Goal: Transaction & Acquisition: Book appointment/travel/reservation

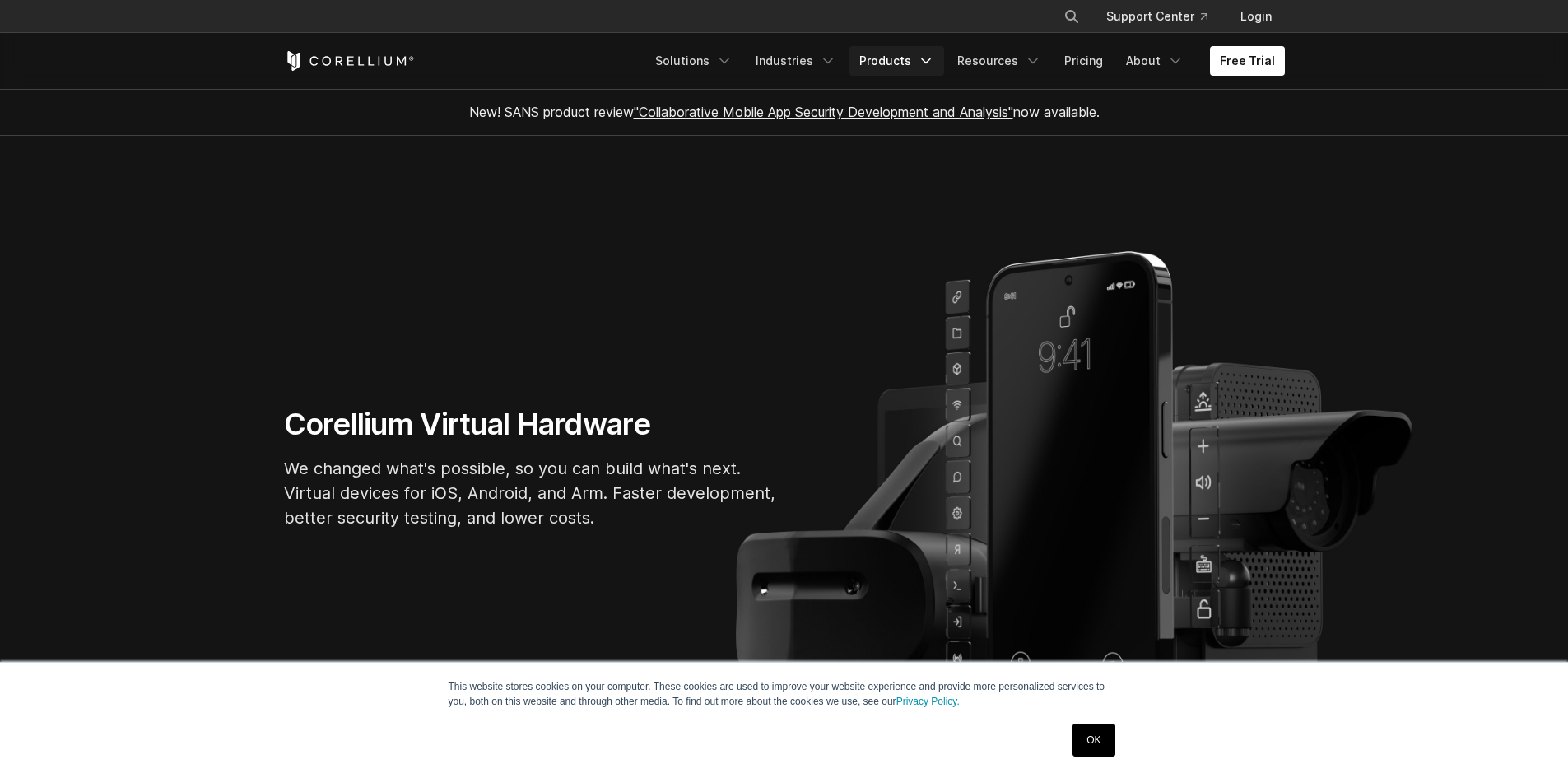
click at [927, 55] on icon "Navigation Menu" at bounding box center [926, 61] width 17 height 17
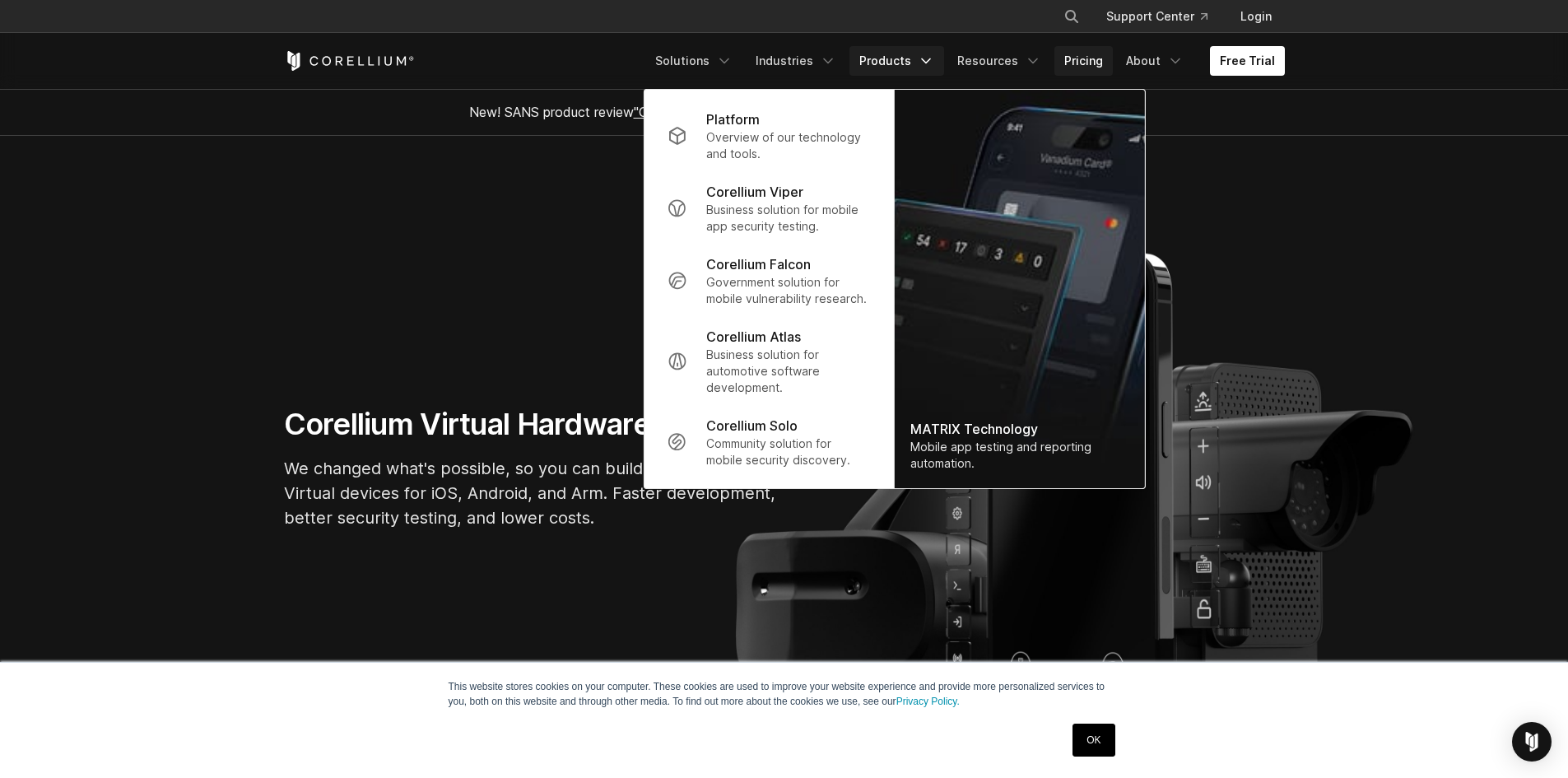
click at [1090, 62] on link "Pricing" at bounding box center [1083, 61] width 58 height 30
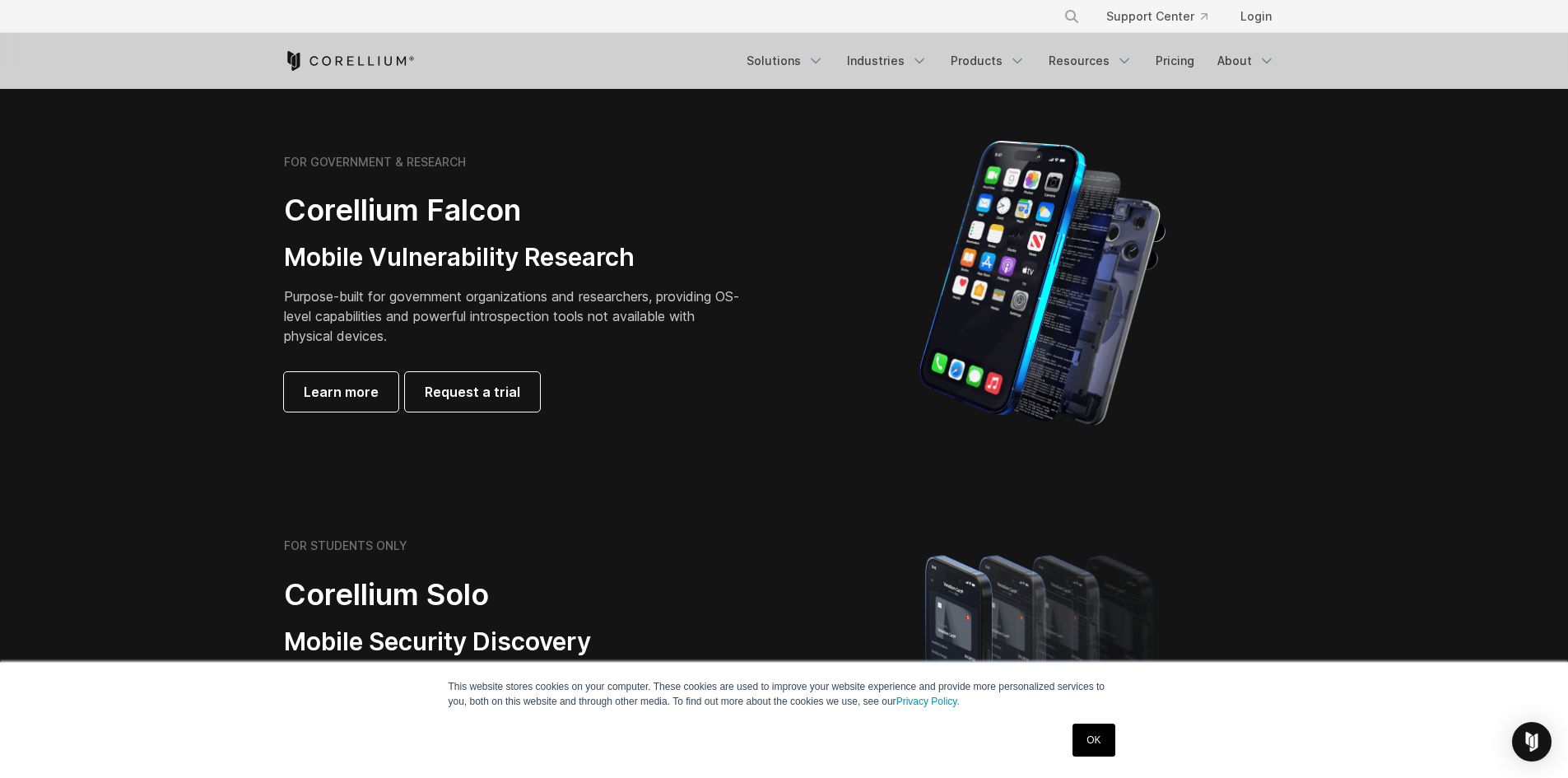
scroll to position [741, 0]
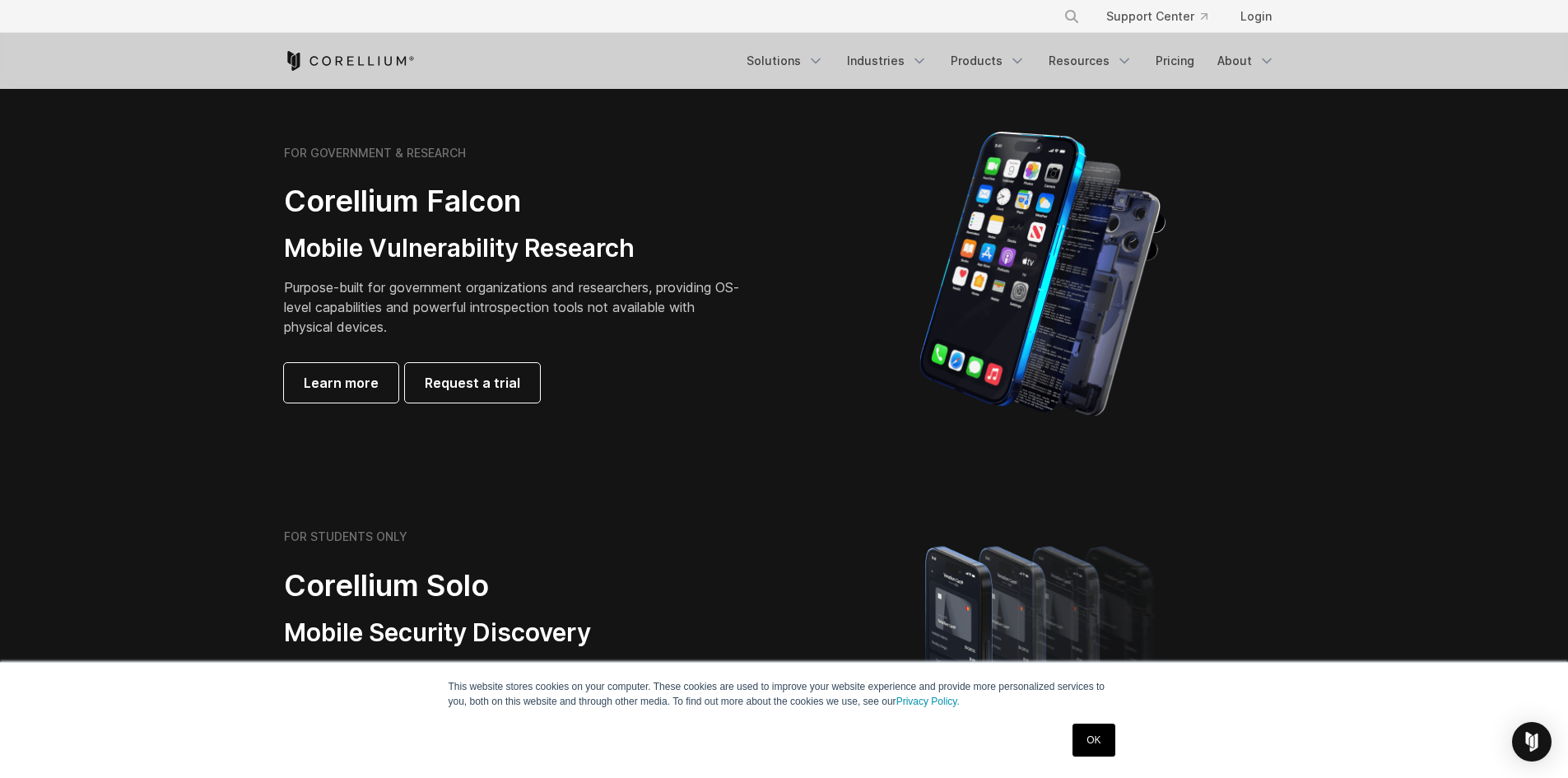
click at [1017, 283] on img at bounding box center [1043, 274] width 248 height 288
click at [361, 382] on span "Learn more" at bounding box center [340, 382] width 75 height 19
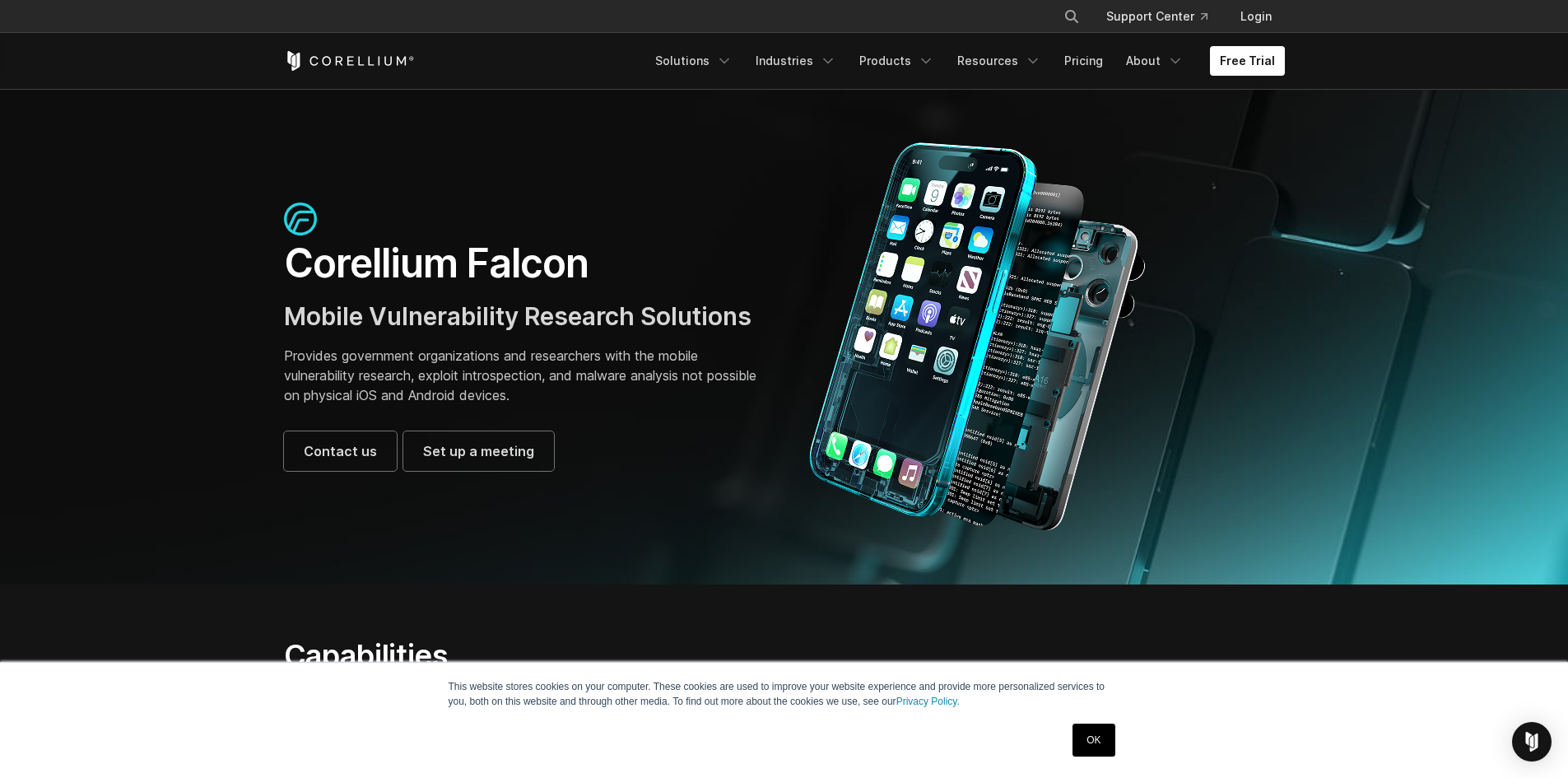
click at [918, 316] on img at bounding box center [978, 337] width 354 height 390
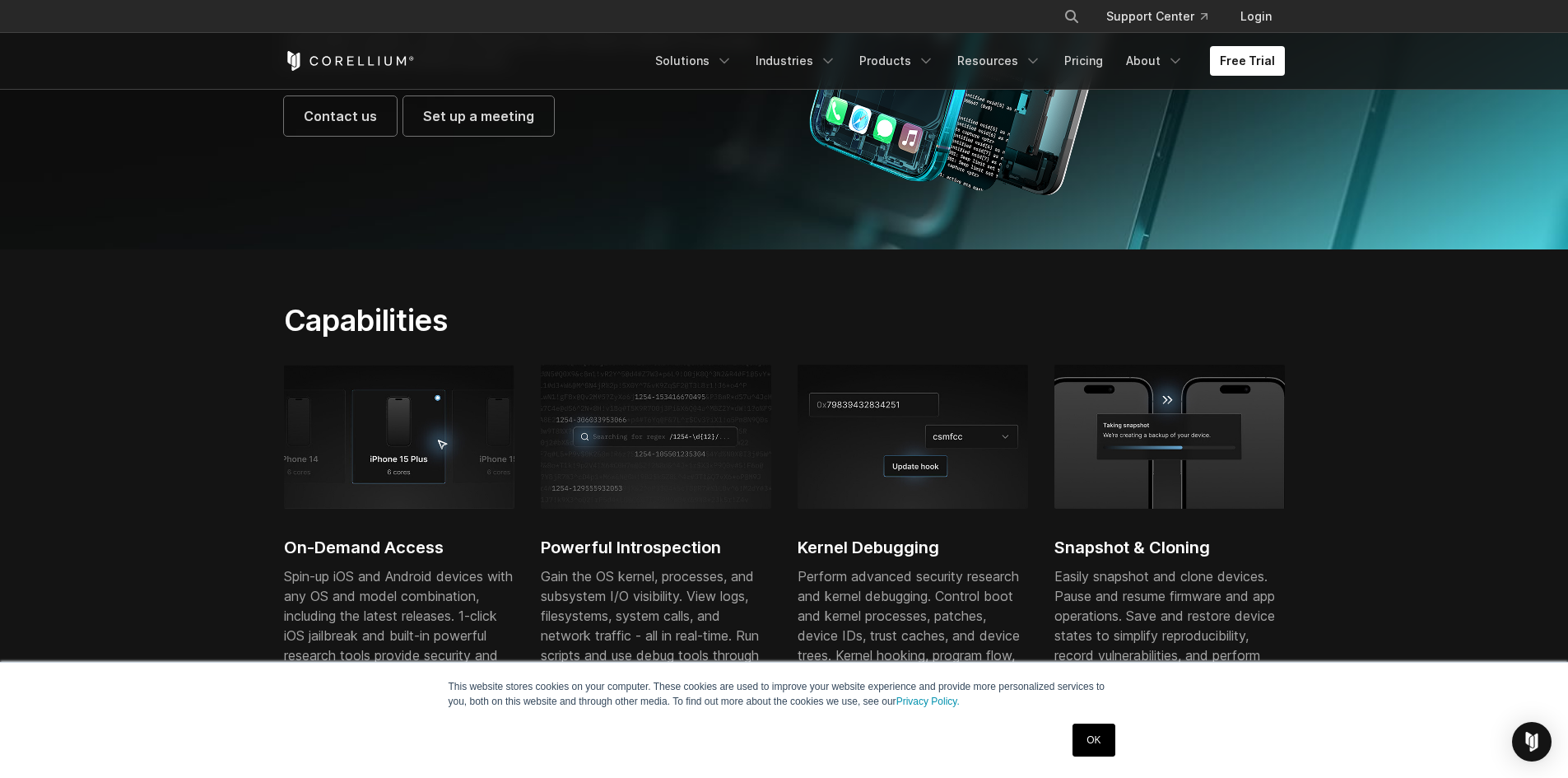
scroll to position [164, 0]
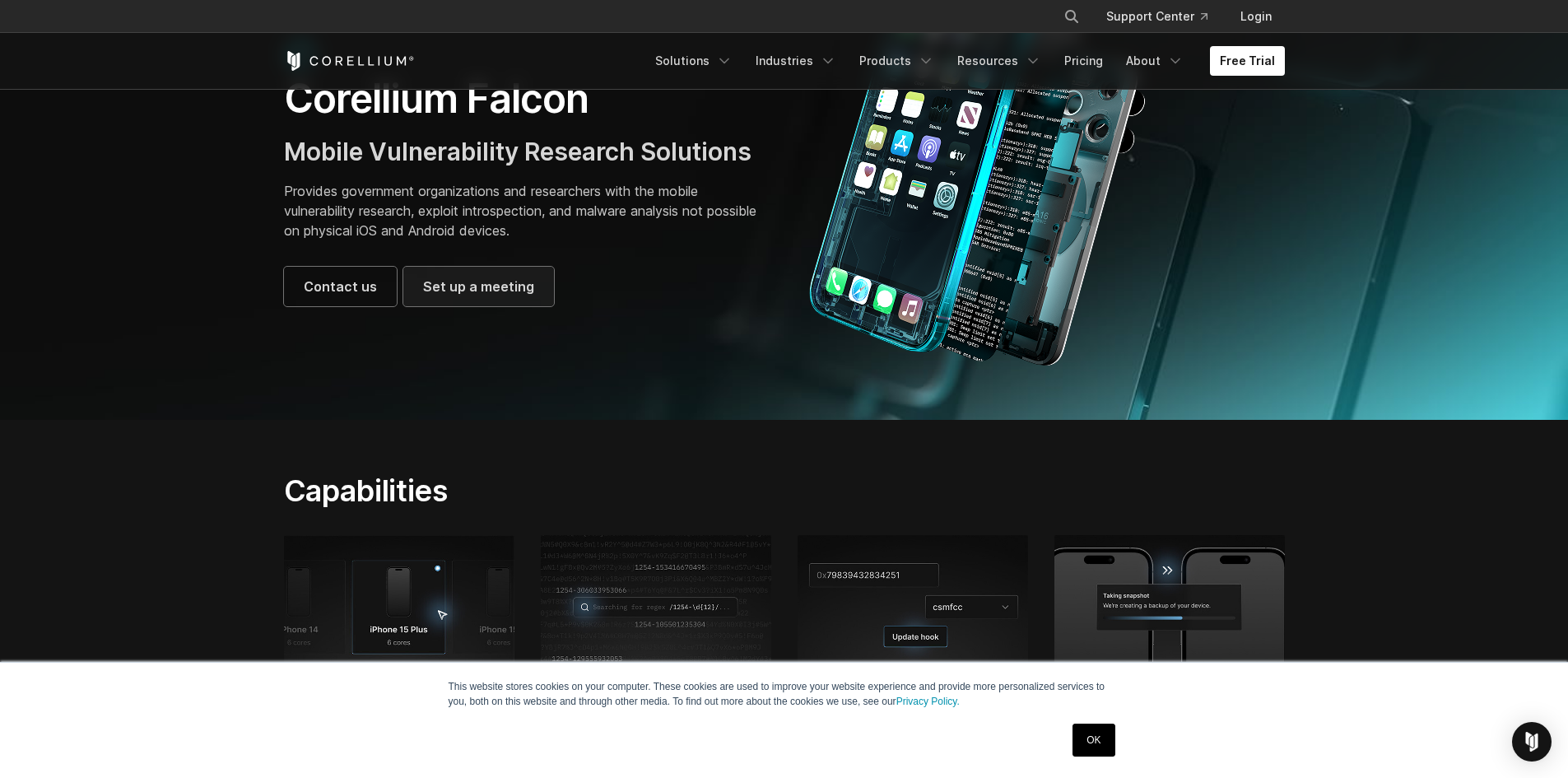
click at [423, 285] on span "Set up a meeting" at bounding box center [478, 287] width 111 height 19
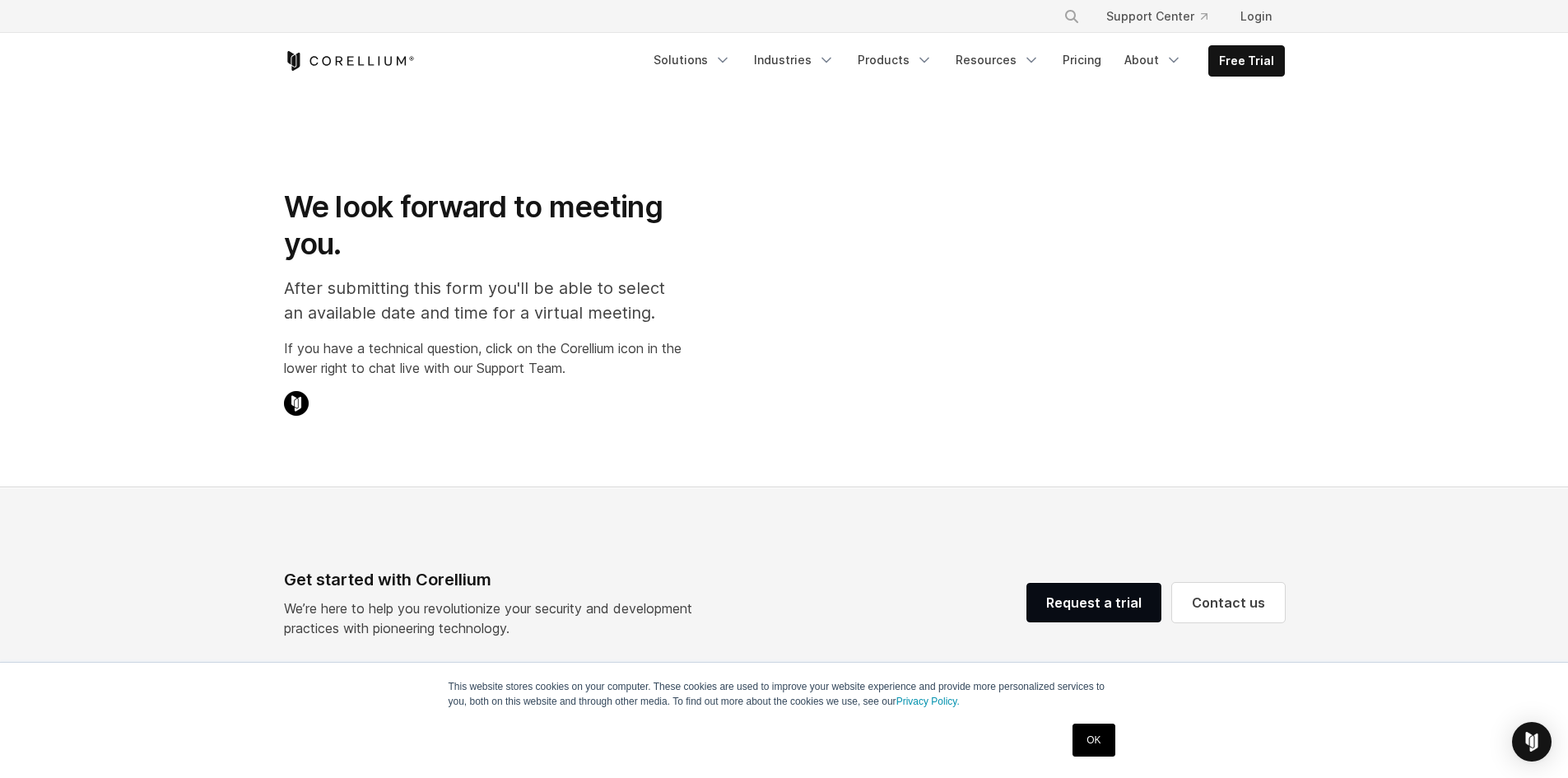
select select "**"
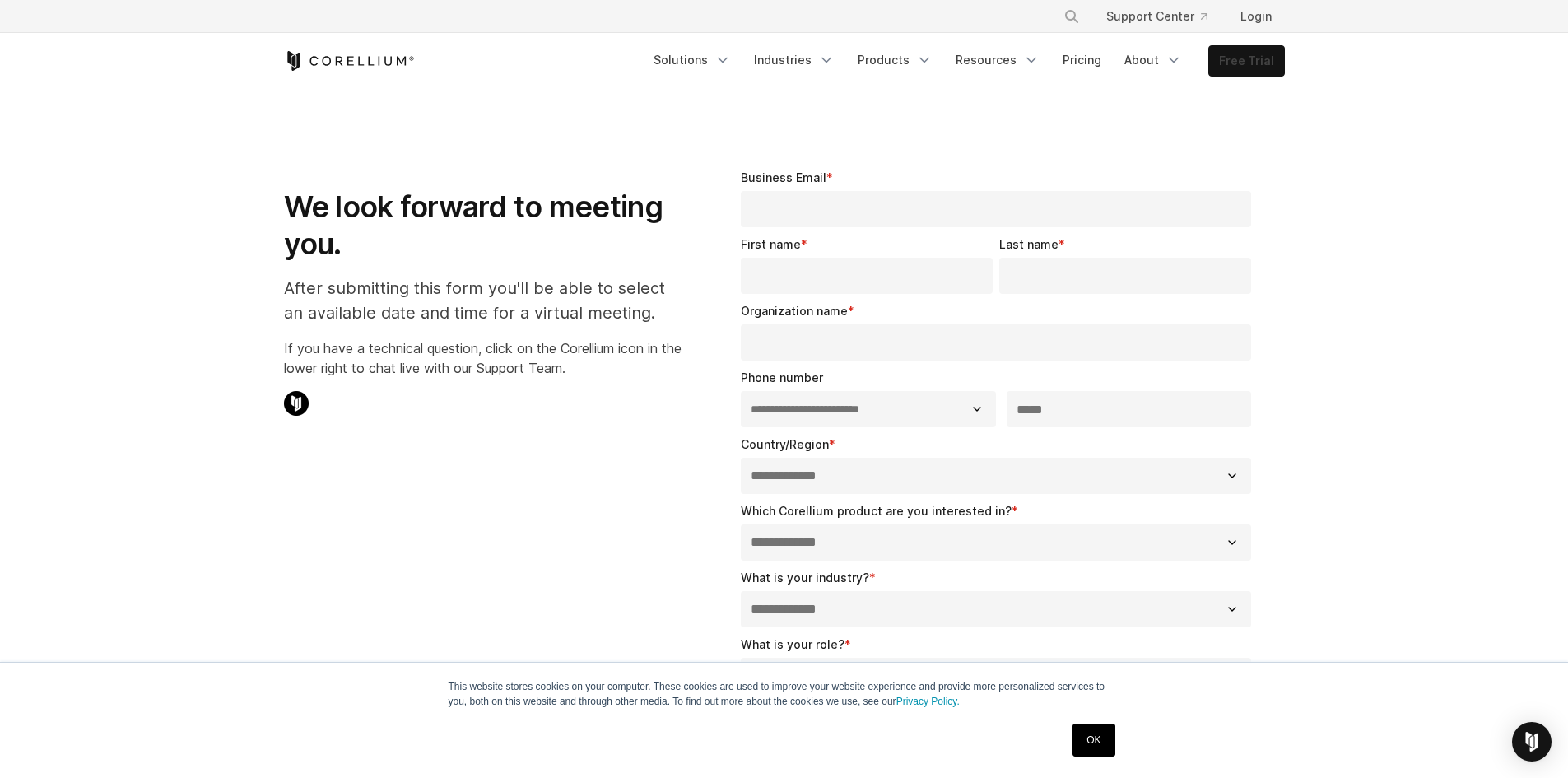
click at [1234, 62] on link "Free Trial" at bounding box center [1246, 61] width 75 height 30
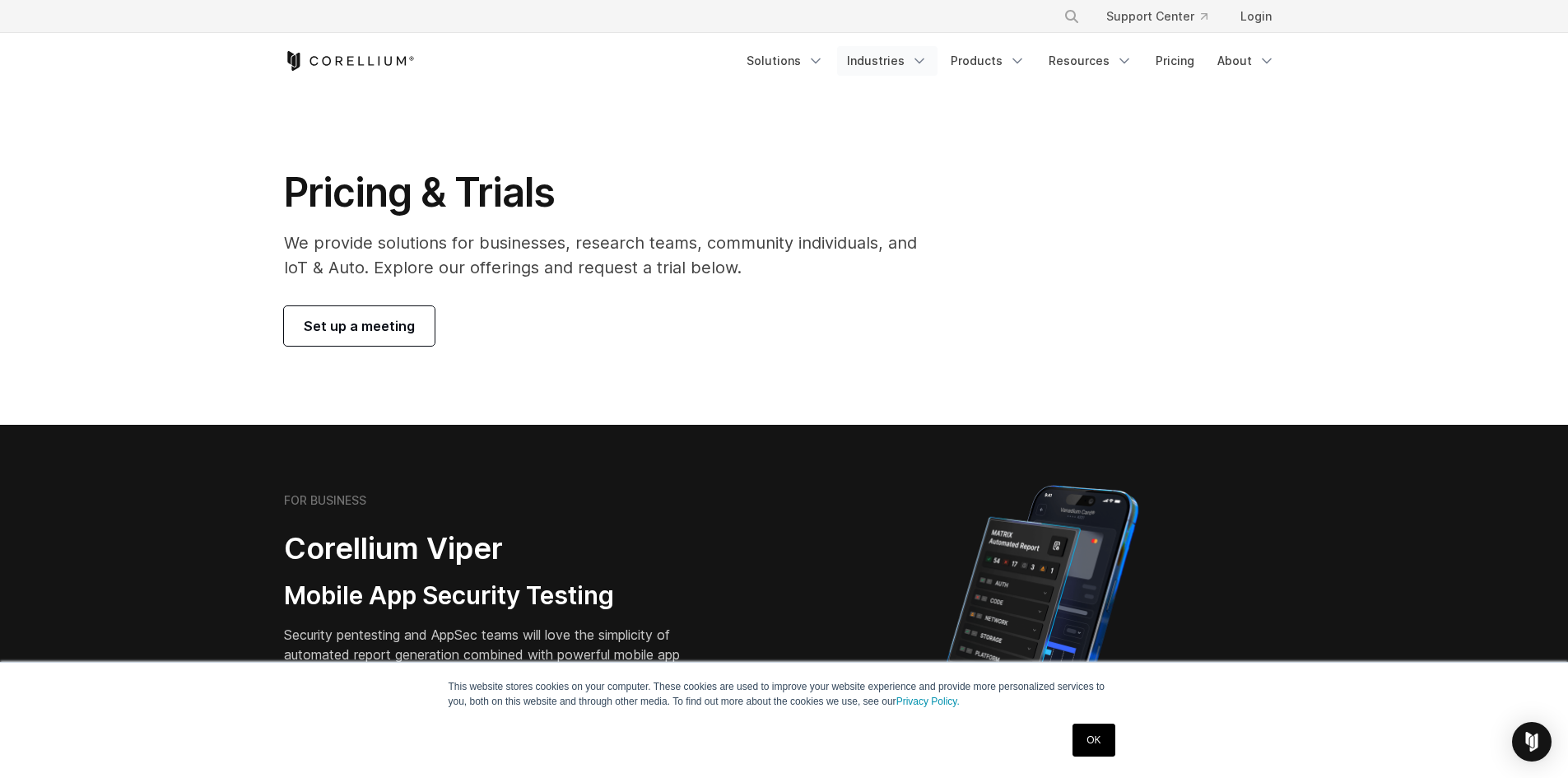
click at [914, 58] on link "Industries" at bounding box center [887, 61] width 100 height 30
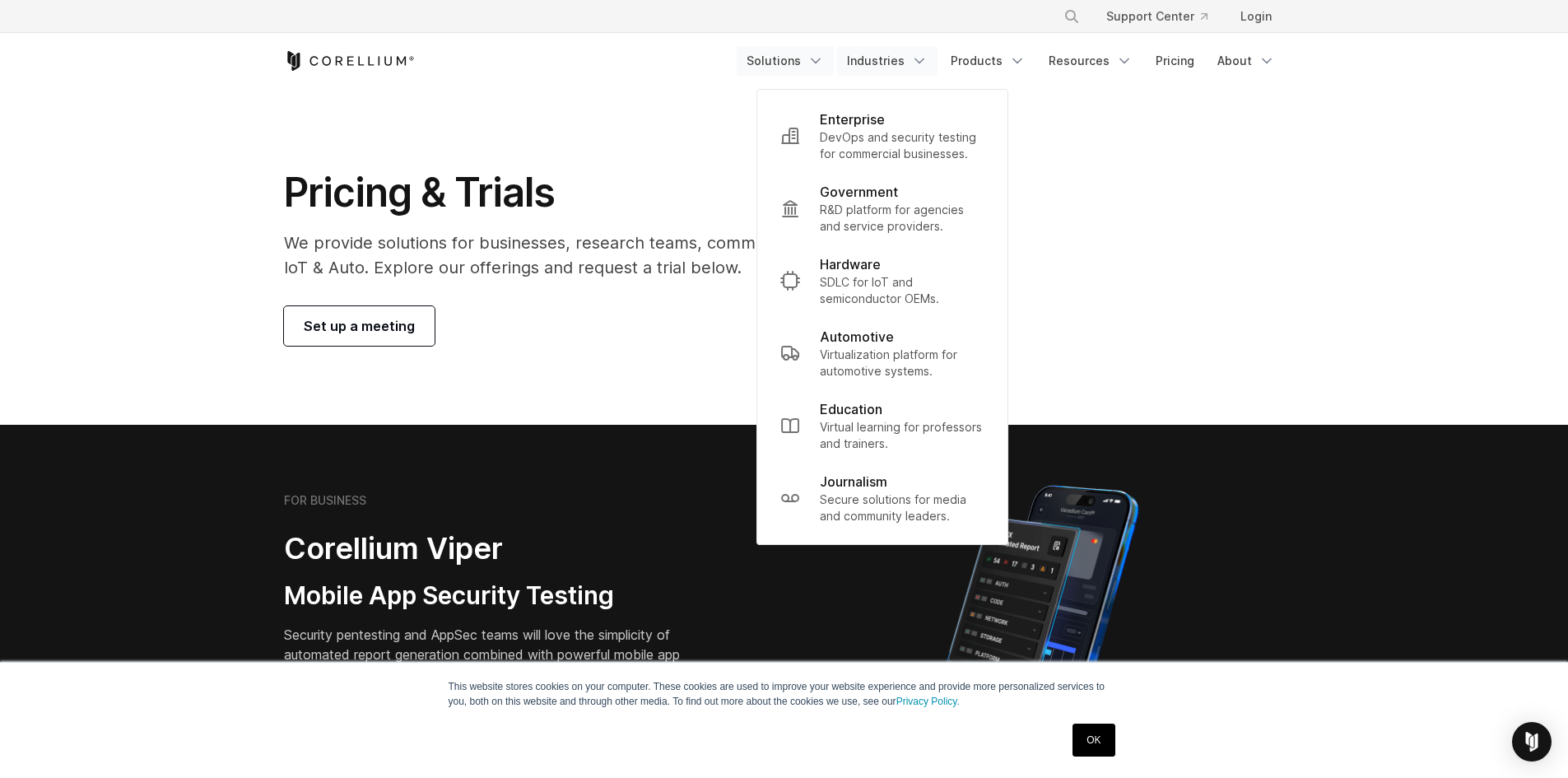
click at [819, 64] on icon "Navigation Menu" at bounding box center [815, 61] width 17 height 17
